Goal: Information Seeking & Learning: Learn about a topic

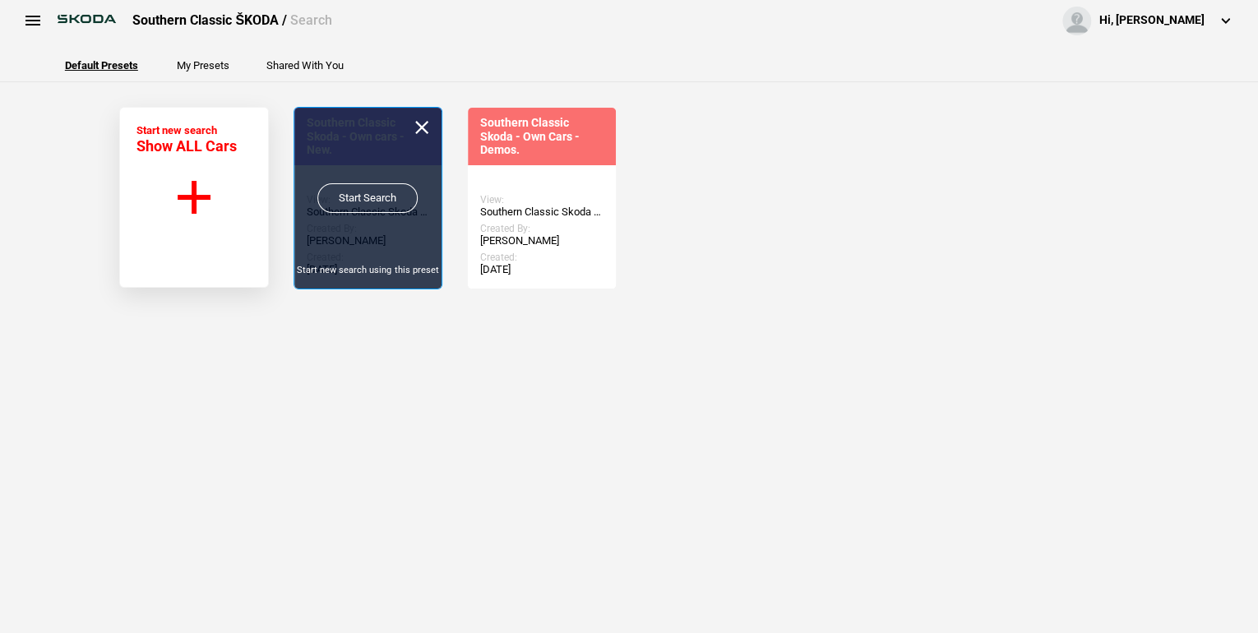
click at [345, 194] on link "Start Search" at bounding box center [367, 198] width 100 height 30
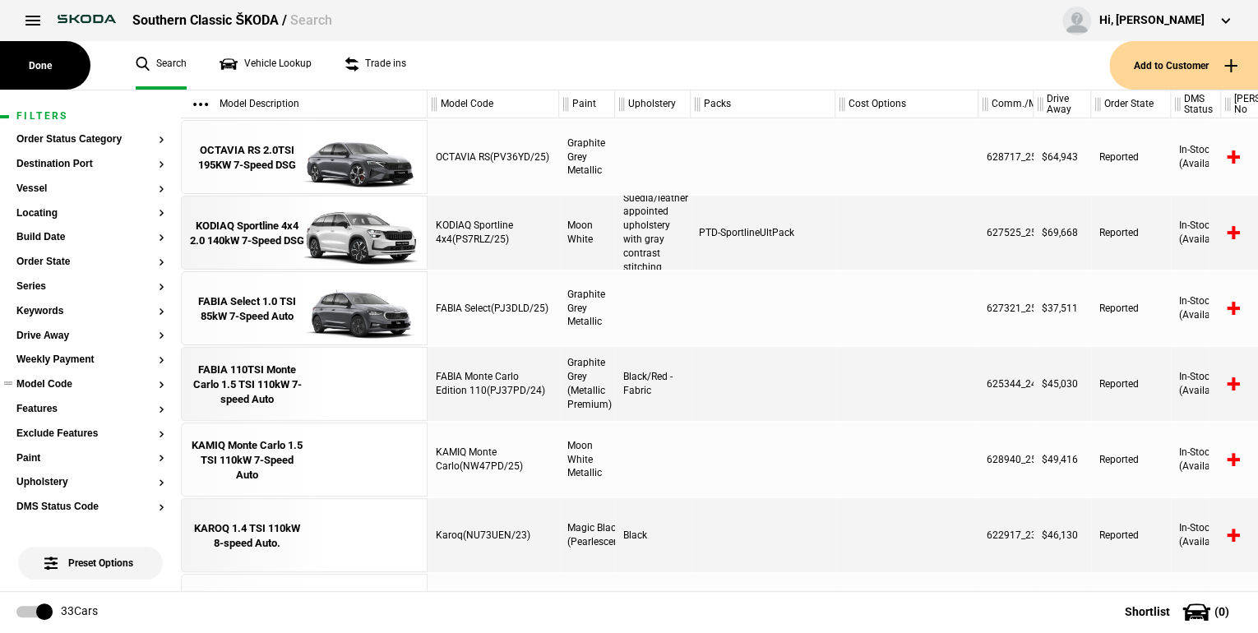
click at [151, 383] on button "Model Code" at bounding box center [90, 385] width 148 height 12
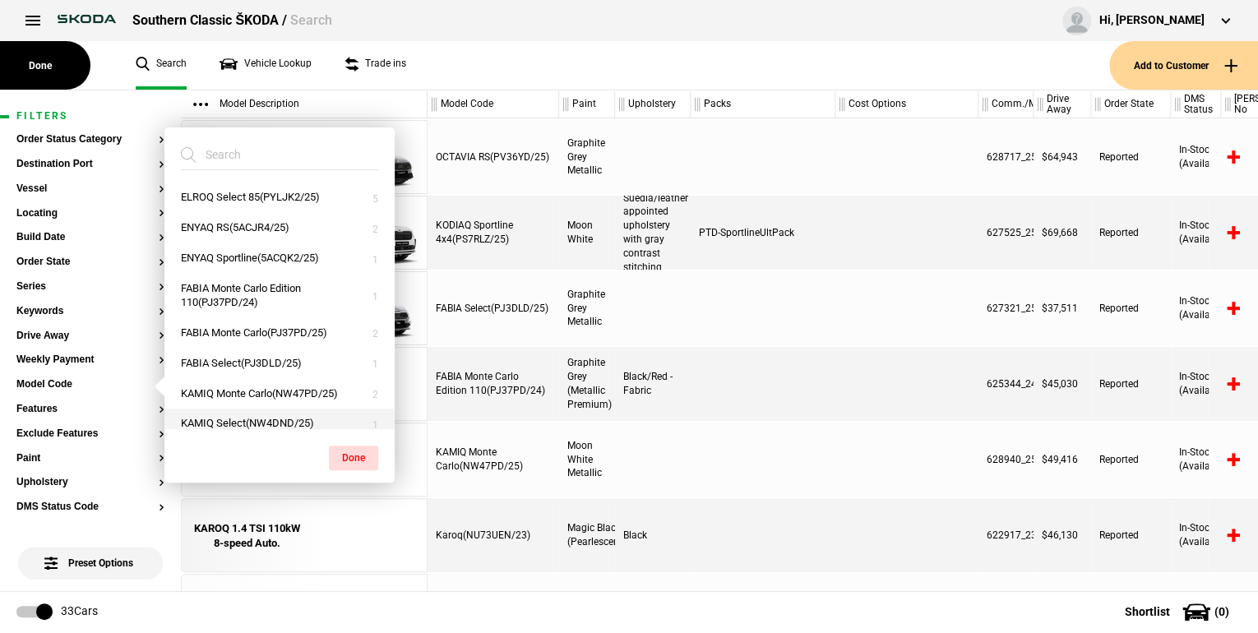
click at [262, 424] on button "KAMIQ Select(NW4DND/25)" at bounding box center [279, 424] width 230 height 30
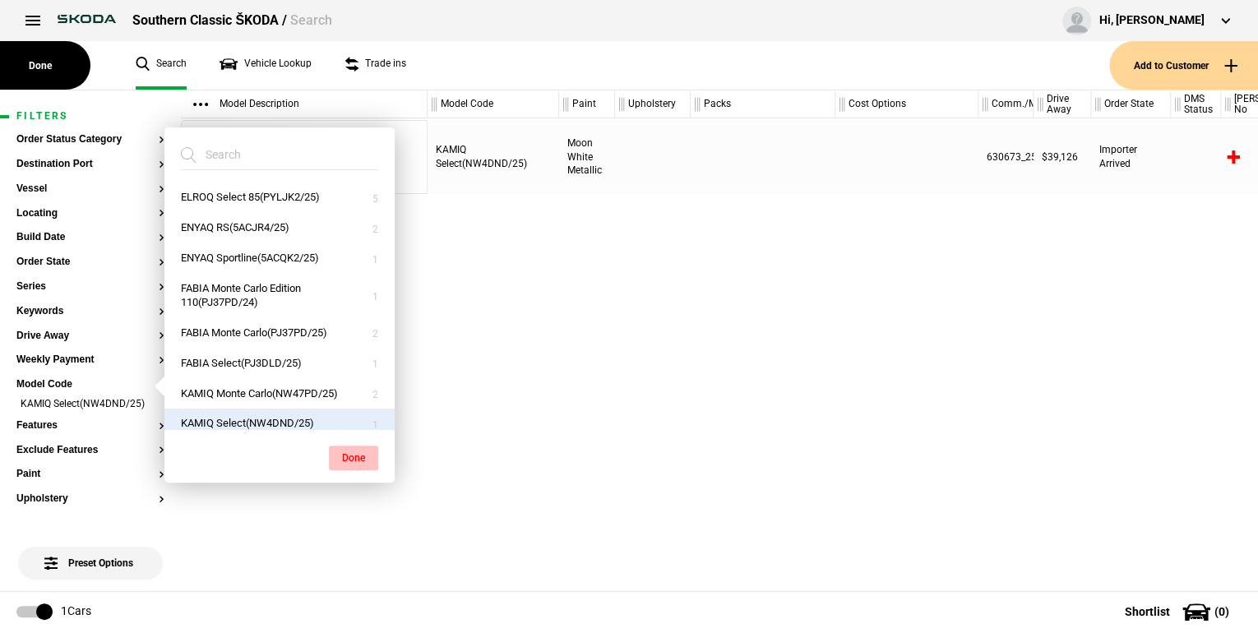
click at [346, 456] on button "Done" at bounding box center [353, 458] width 49 height 25
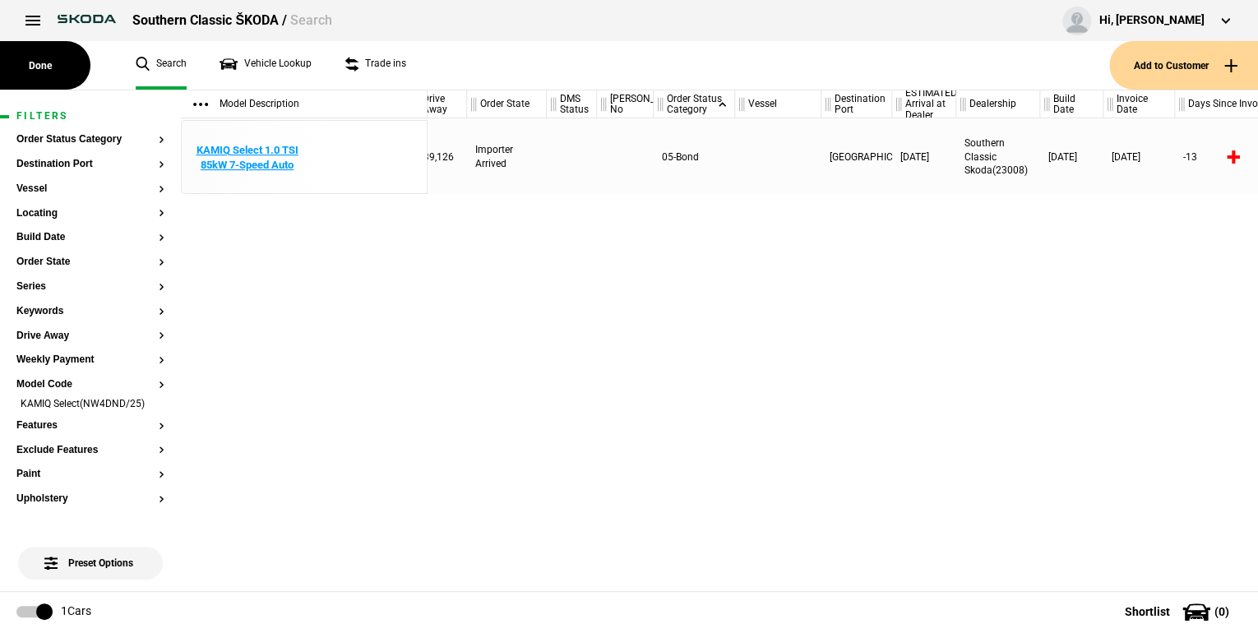
click at [269, 169] on div "KAMIQ Select 1.0 TSI 85kW 7-Speed Auto" at bounding box center [247, 158] width 114 height 30
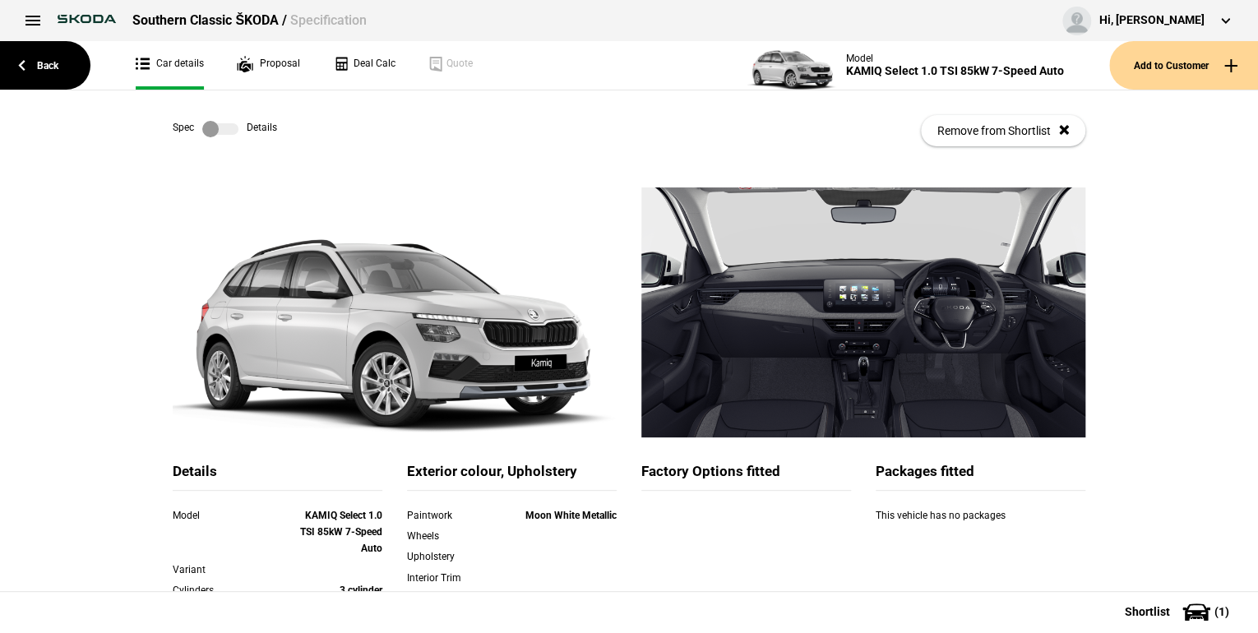
click at [172, 176] on div "Spec Details Remove from Shortlist" at bounding box center [629, 138] width 938 height 97
